Goal: Transaction & Acquisition: Download file/media

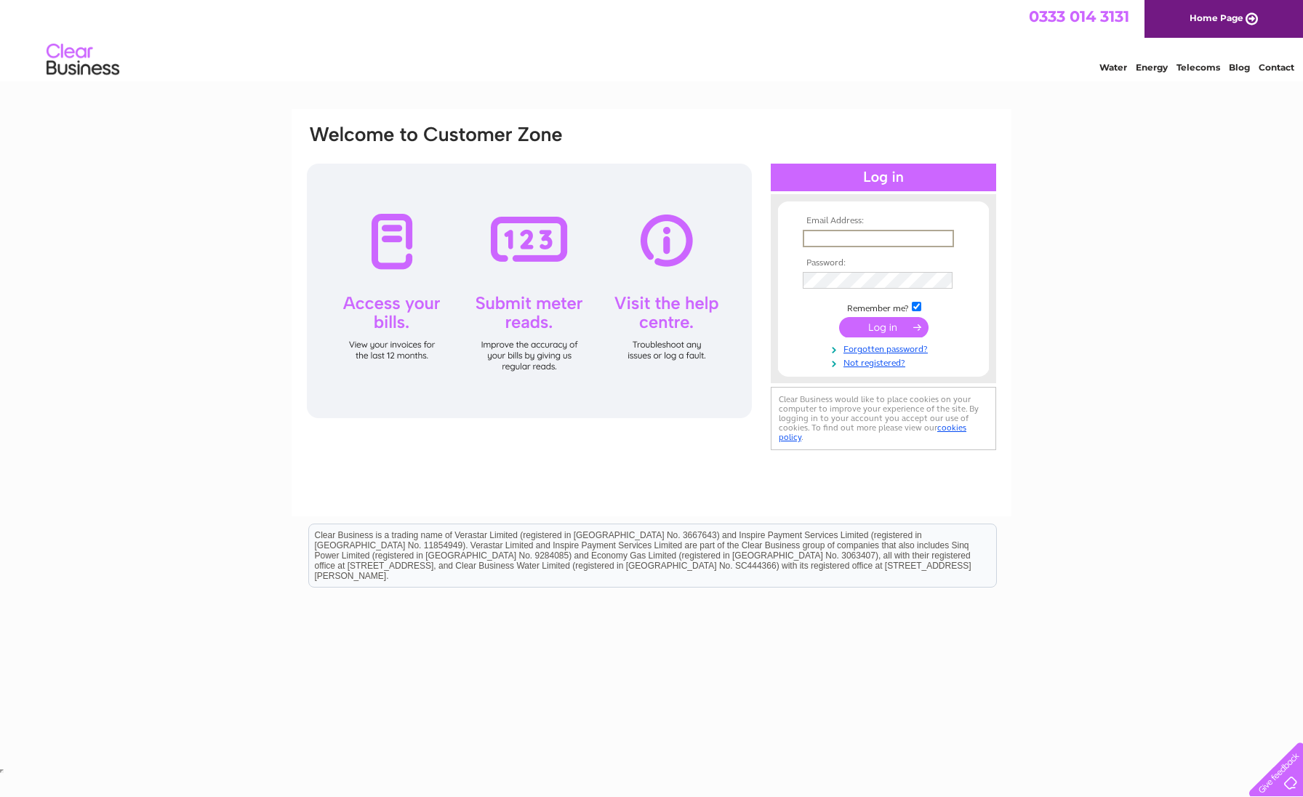
type input "janet.snp@btconnect.com"
click at [869, 327] on input "submit" at bounding box center [883, 326] width 89 height 20
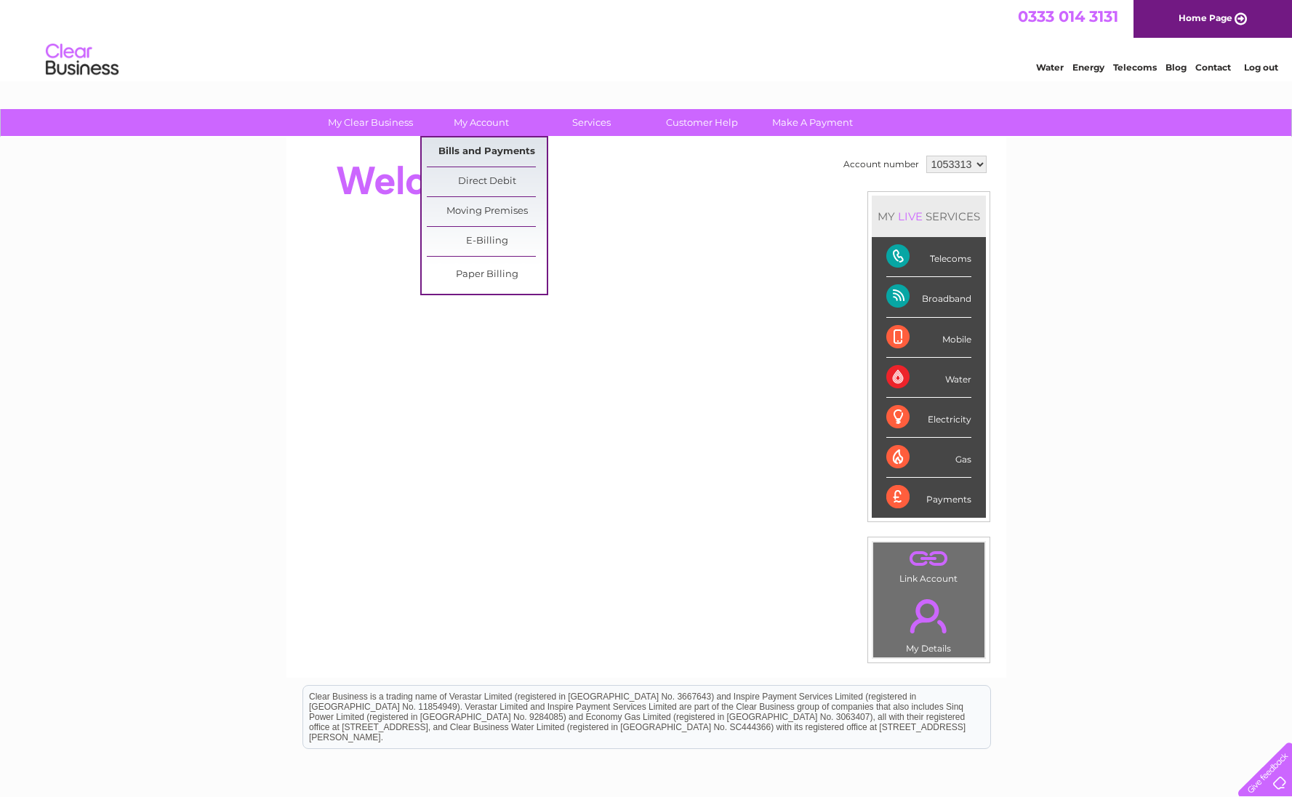
click at [476, 151] on link "Bills and Payments" at bounding box center [487, 151] width 120 height 29
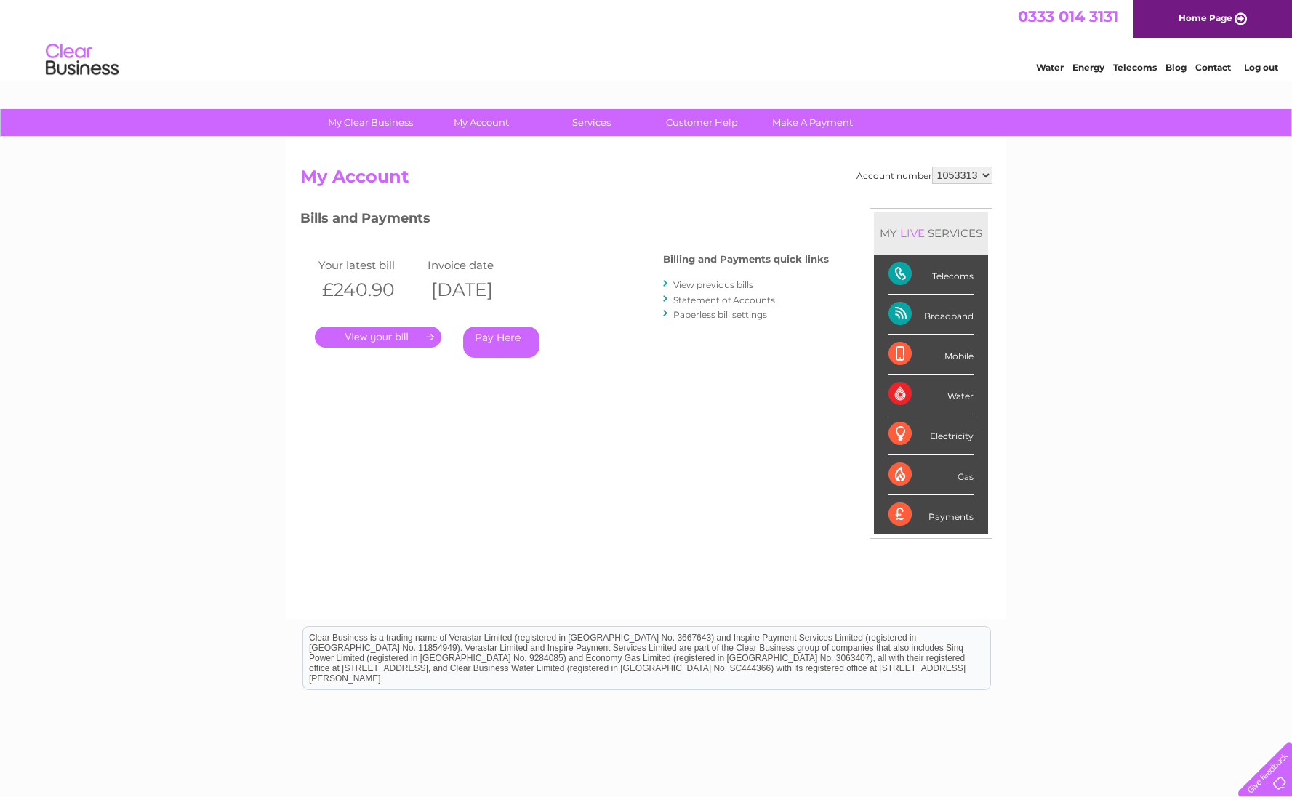
click at [381, 332] on link "." at bounding box center [378, 337] width 127 height 21
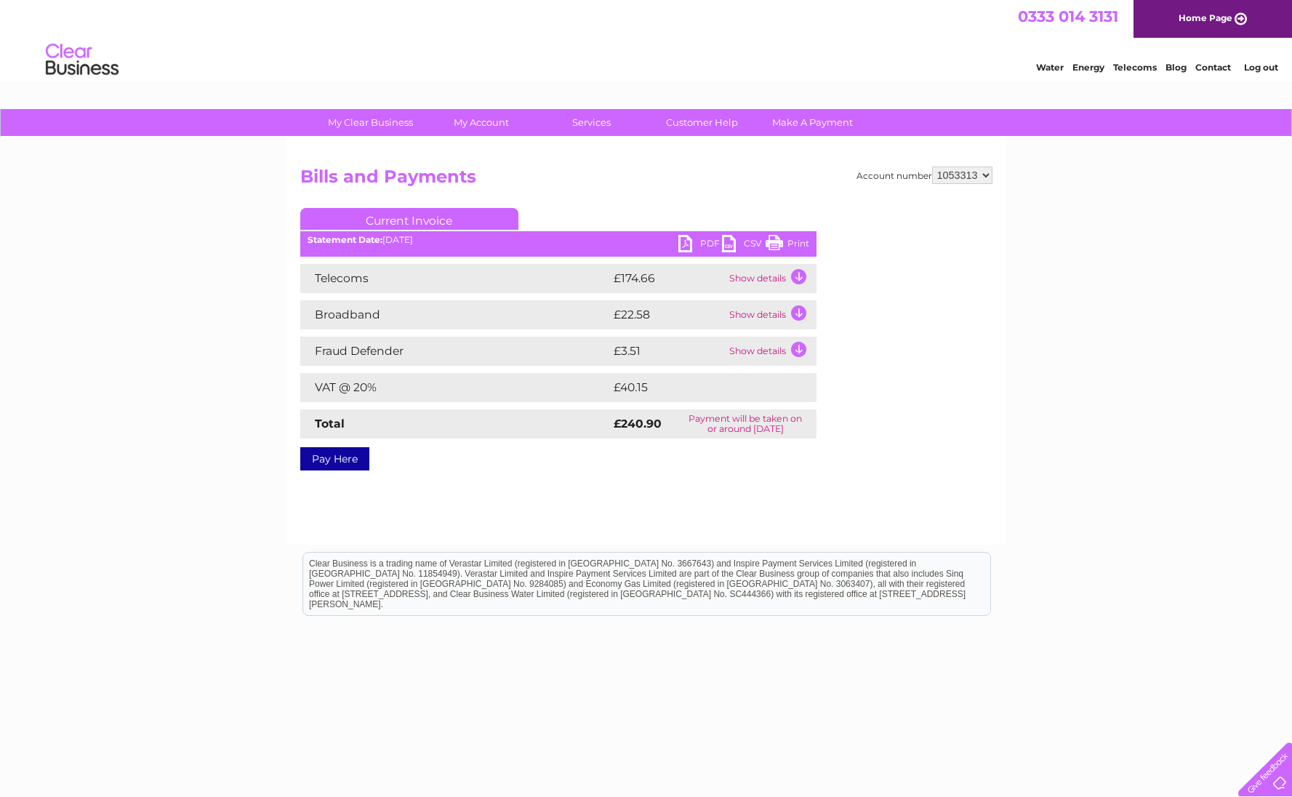
click at [728, 241] on link "CSV" at bounding box center [744, 245] width 44 height 21
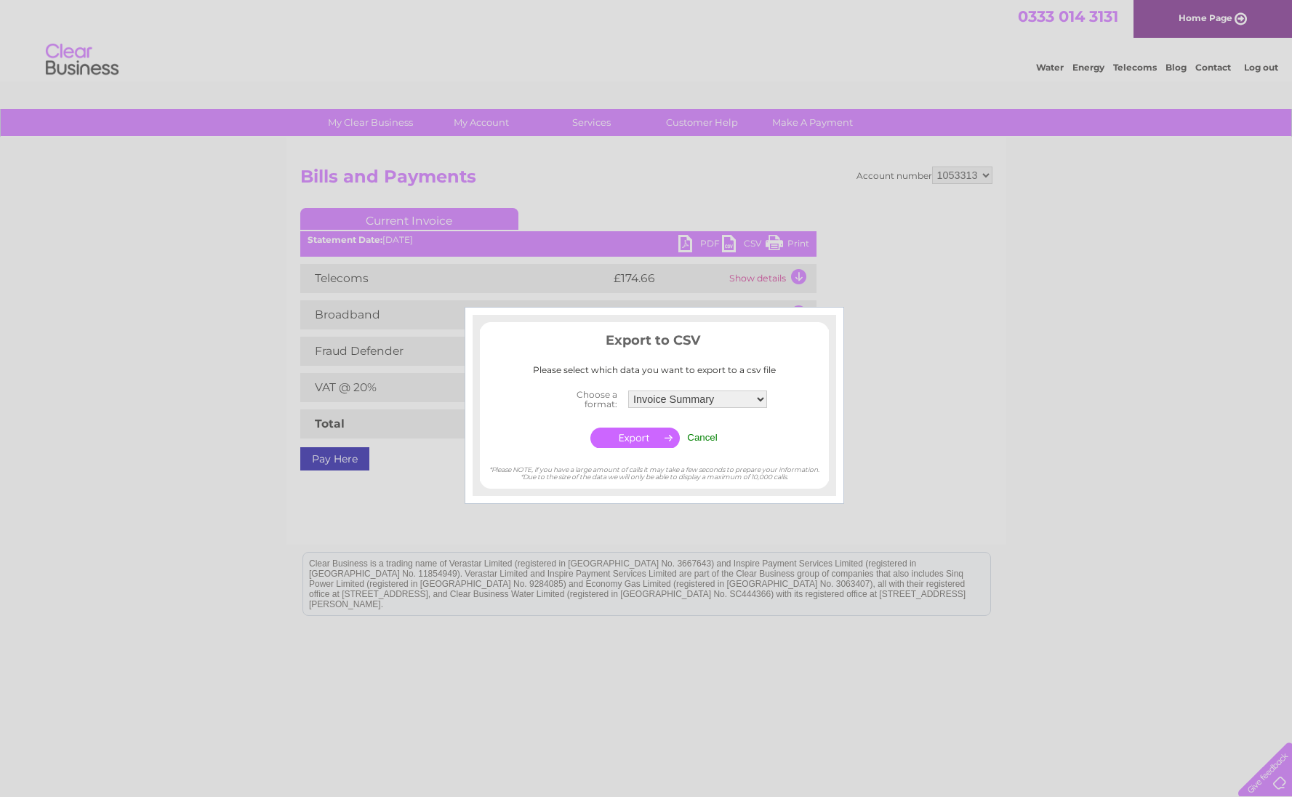
click at [679, 241] on div at bounding box center [646, 398] width 1292 height 797
click at [682, 242] on div at bounding box center [646, 398] width 1292 height 797
drag, startPoint x: 703, startPoint y: 431, endPoint x: 704, endPoint y: 392, distance: 38.6
click at [703, 432] on input "Cancel" at bounding box center [702, 437] width 31 height 11
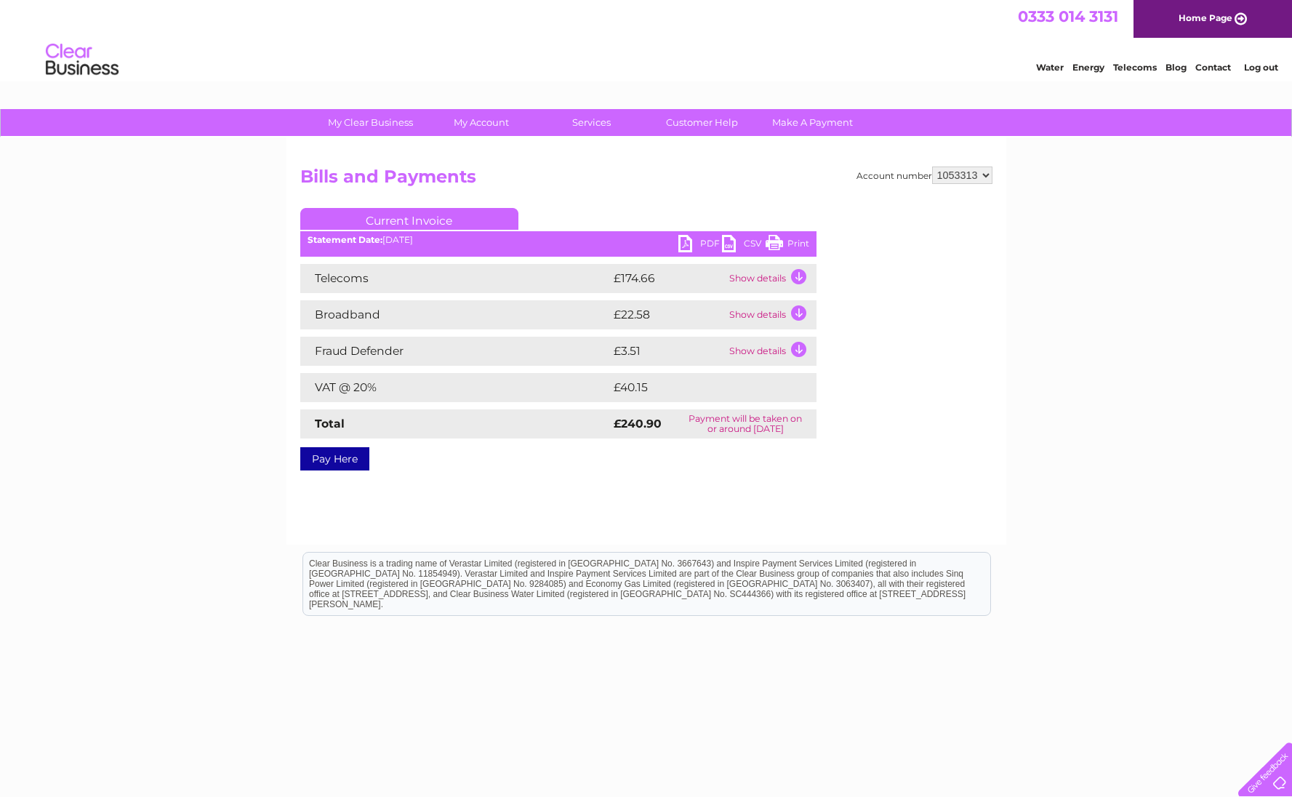
click at [685, 244] on link "PDF" at bounding box center [701, 245] width 44 height 21
